Goal: Find specific page/section: Find specific page/section

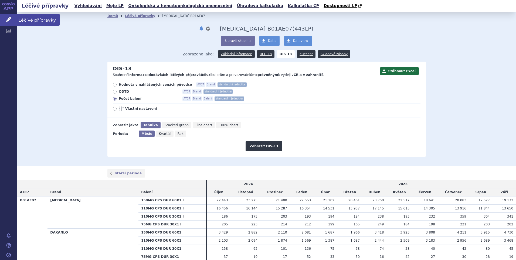
scroll to position [135, 0]
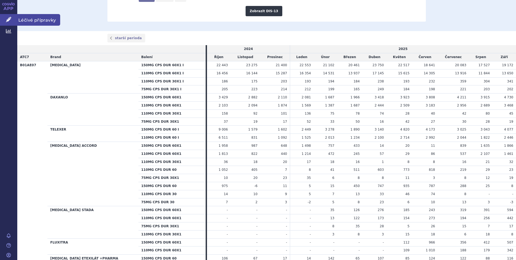
click at [30, 20] on span "Léčivé přípravky" at bounding box center [38, 19] width 43 height 11
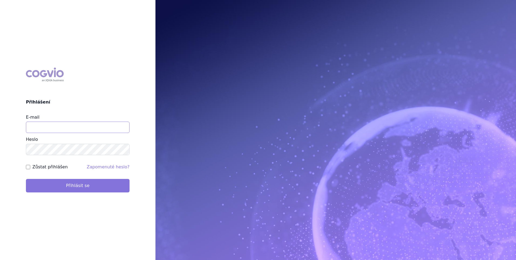
type input "stanislav_klusak@accord-healthcare.com"
click at [63, 181] on button "Přihlásit se" at bounding box center [78, 186] width 104 height 14
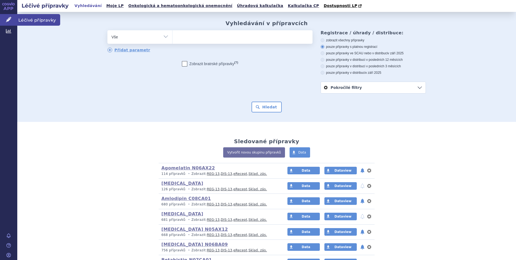
click at [23, 19] on span "Léčivé přípravky" at bounding box center [38, 19] width 43 height 11
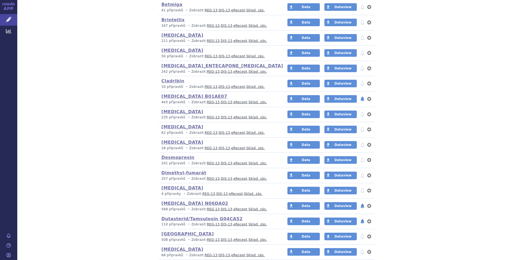
scroll to position [270, 0]
